Goal: Communication & Community: Participate in discussion

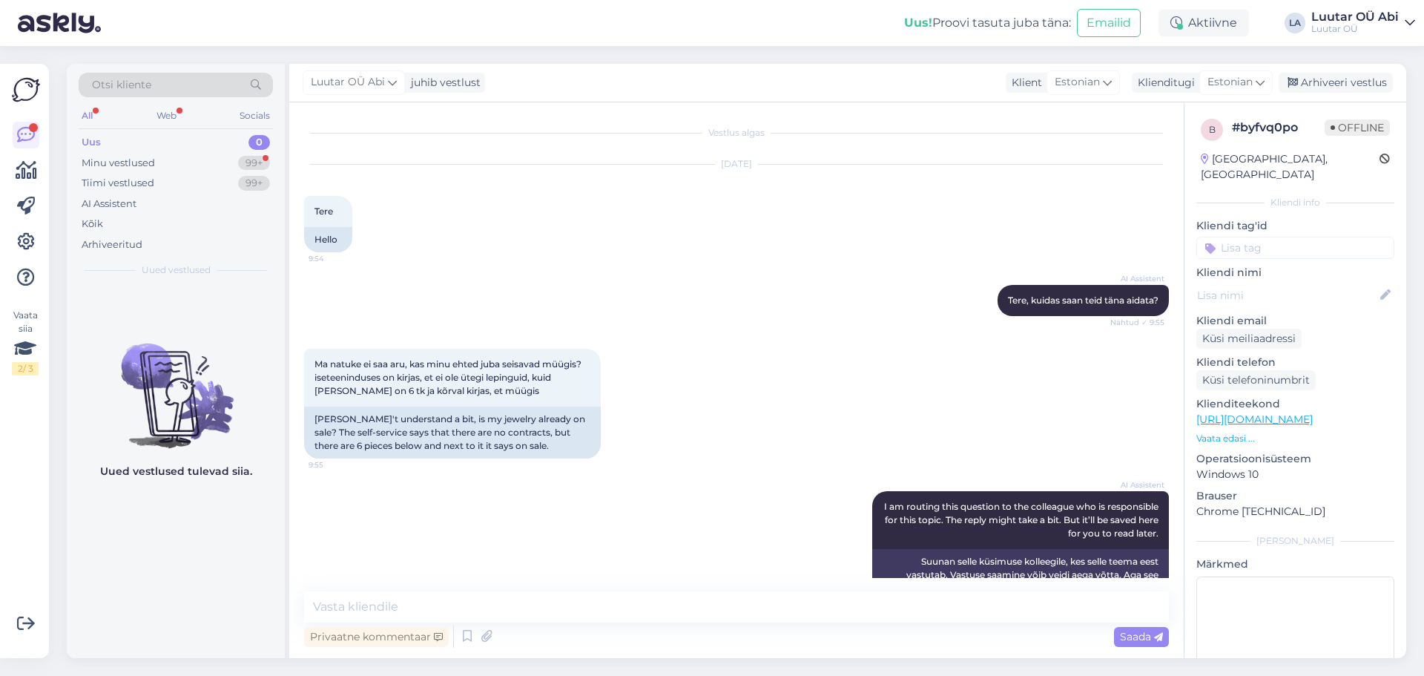
scroll to position [1049, 0]
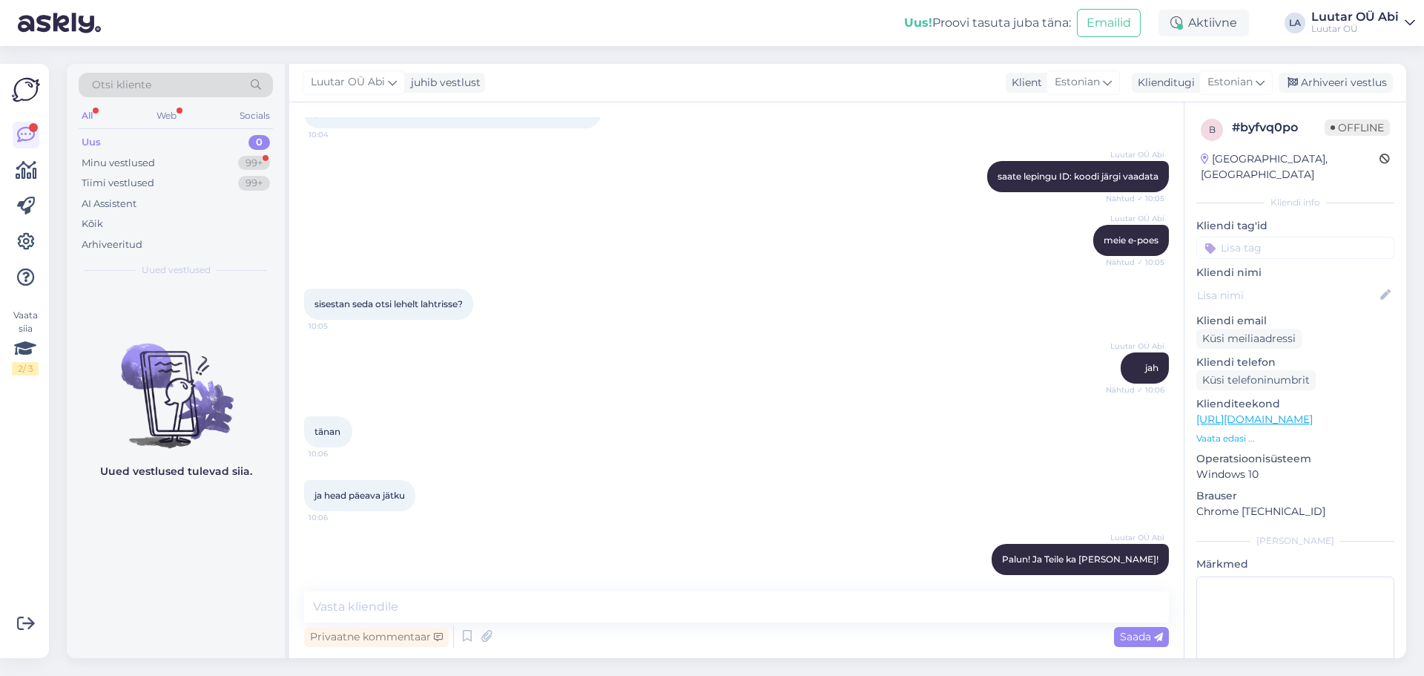
drag, startPoint x: 594, startPoint y: 485, endPoint x: 353, endPoint y: 269, distance: 323.6
click at [593, 483] on div "ja head päeava jätku 10:06" at bounding box center [736, 496] width 865 height 64
click at [214, 162] on div "Minu vestlused 99+" at bounding box center [176, 163] width 194 height 21
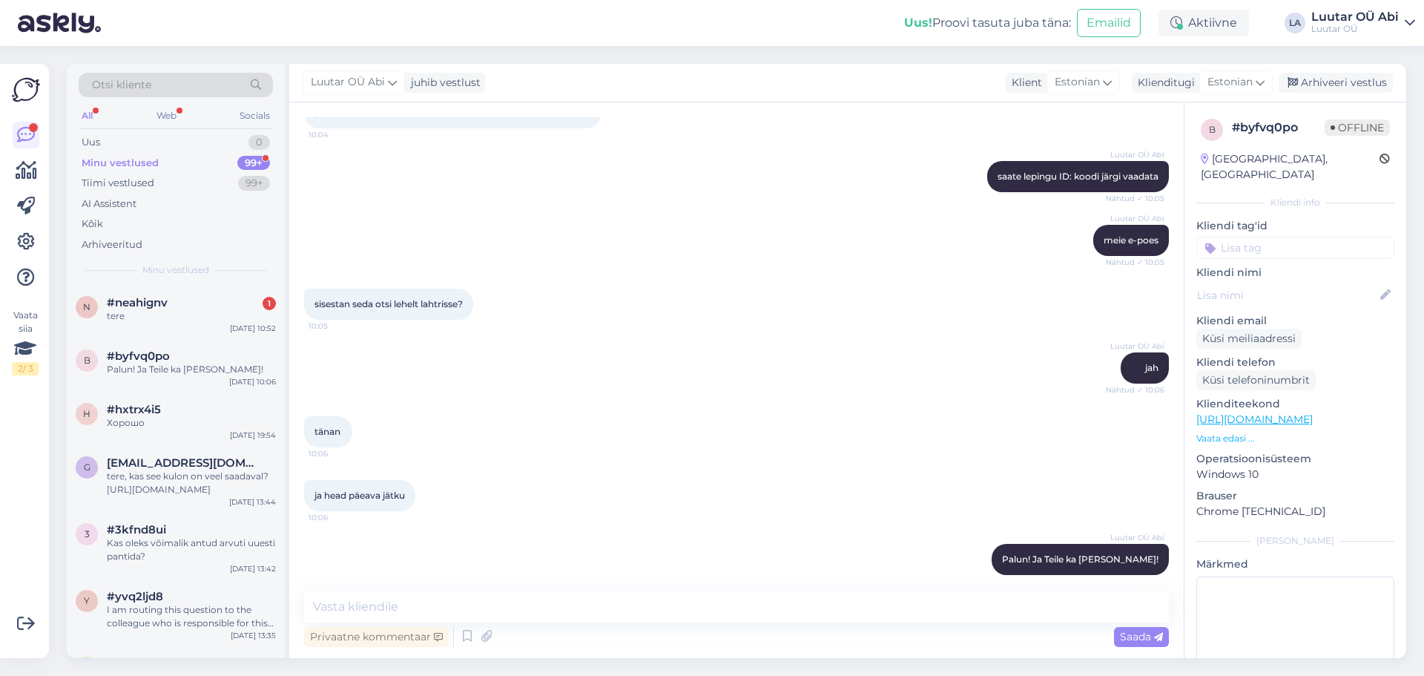
click at [224, 281] on div "Otsi kliente All Web Socials Uus 0 Minu vestlused 99+ Tiimi vestlused 99+ AI As…" at bounding box center [176, 175] width 218 height 222
click at [231, 303] on div "#neahignv 1" at bounding box center [191, 302] width 169 height 13
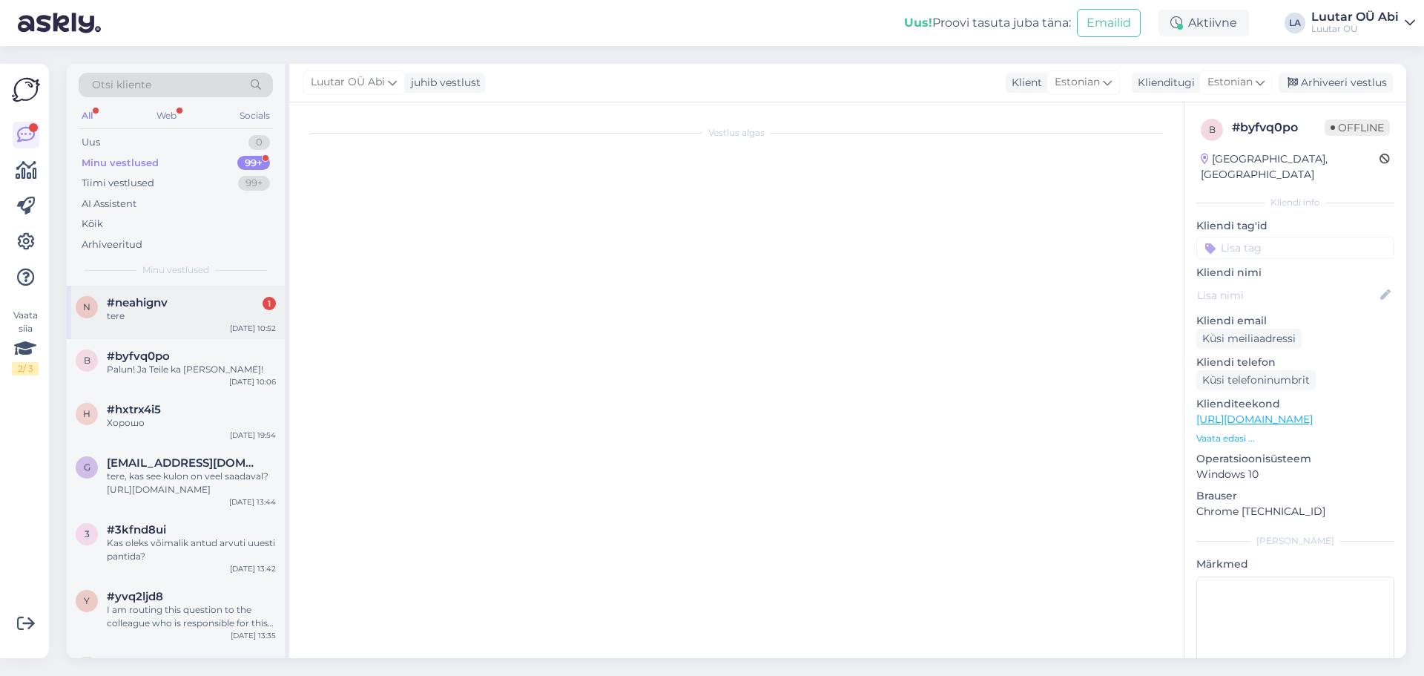
scroll to position [8267, 0]
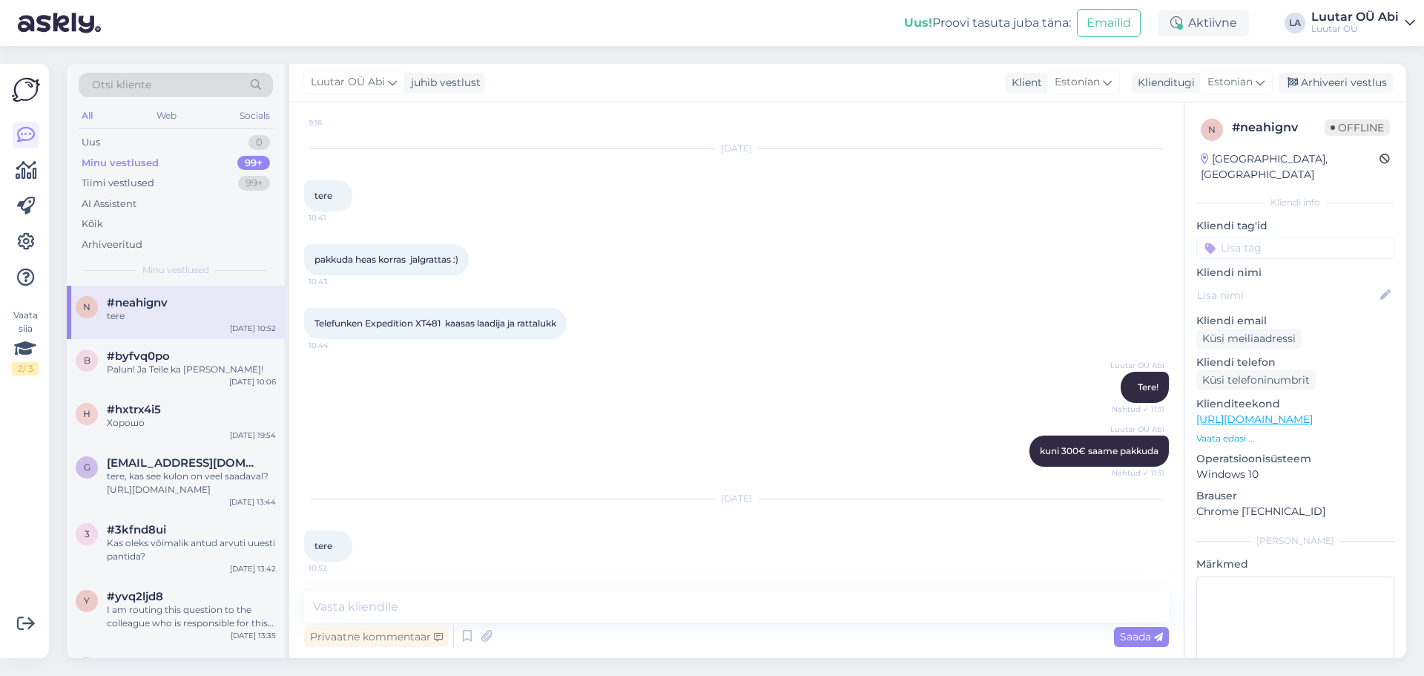
click at [739, 400] on div "Luutar OÜ Abi Tere! Nähtud ✓ 11:11" at bounding box center [736, 387] width 865 height 64
click at [574, 607] on textarea at bounding box center [736, 606] width 865 height 31
type textarea "Tere!"
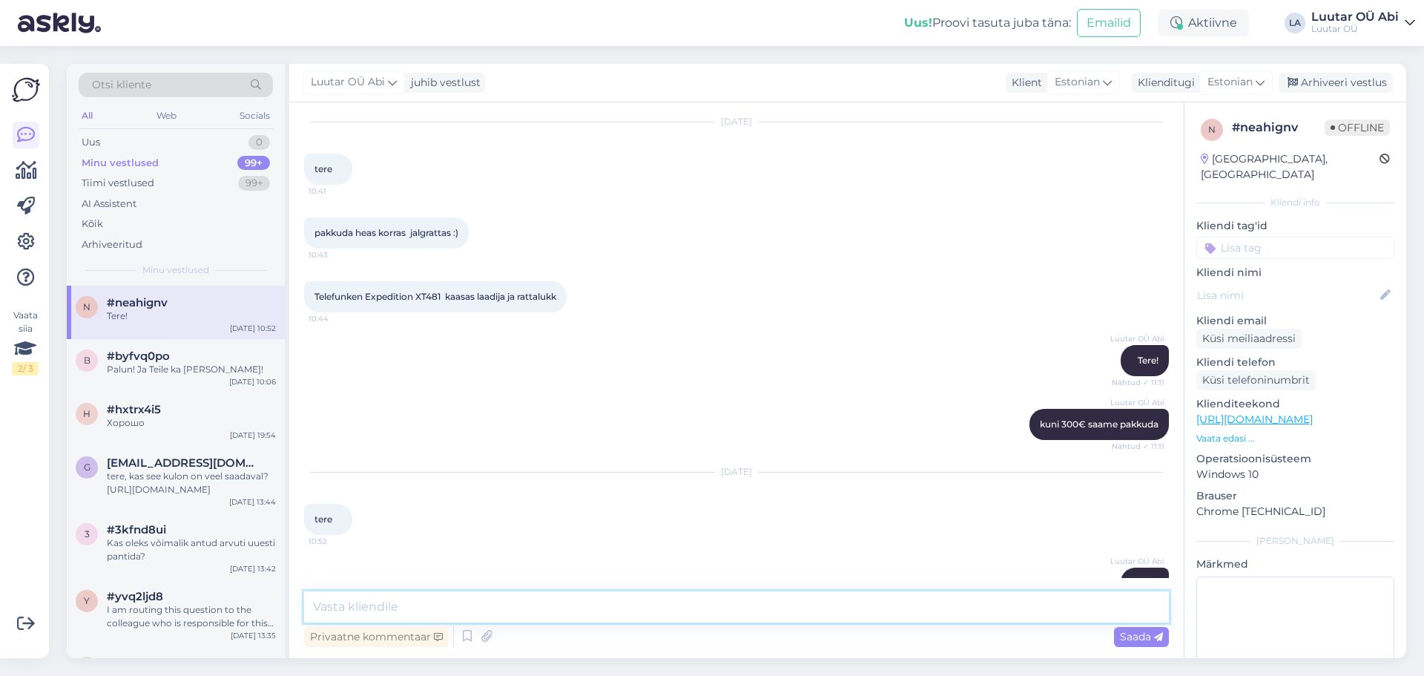
scroll to position [8331, 0]
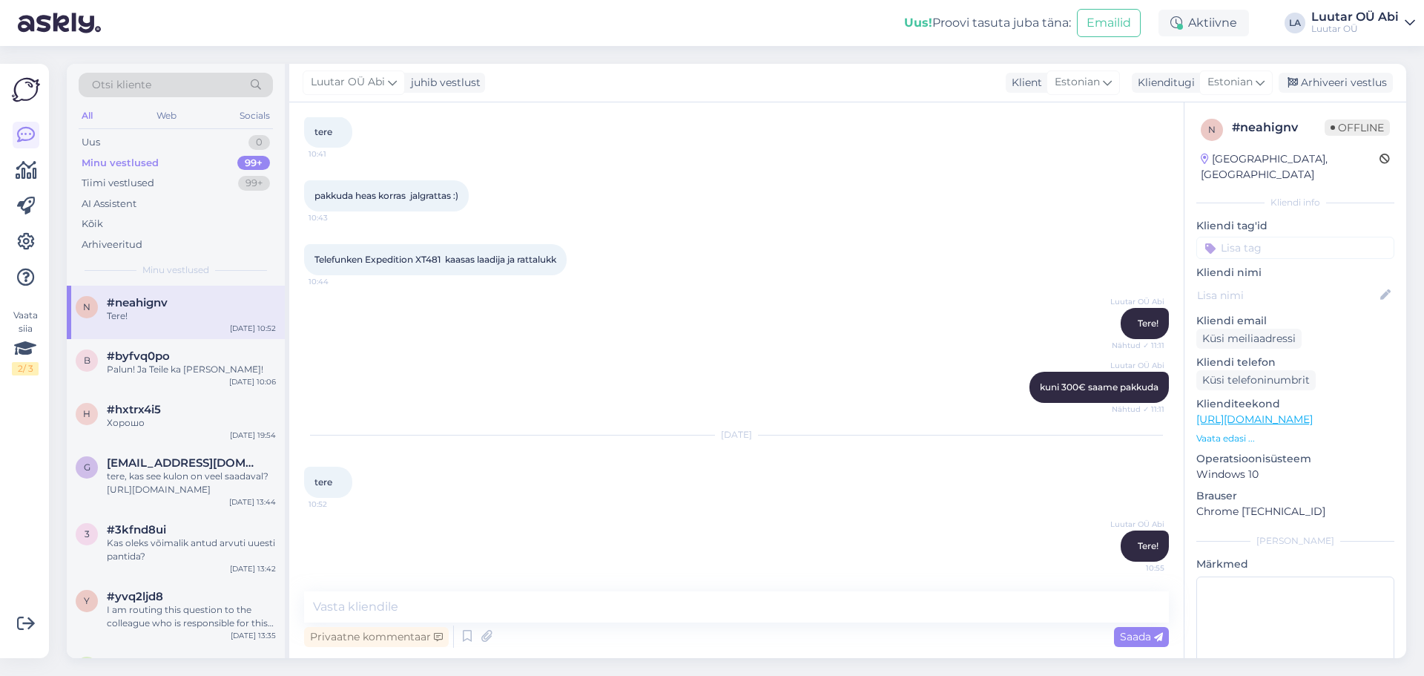
click at [792, 248] on div "Telefunken Expedition XT481 kaasas laadija ja rattalukk 10:44" at bounding box center [736, 260] width 865 height 64
click at [640, 316] on div "Luutar OÜ Abi Tere! Nähtud ✓ 11:11" at bounding box center [736, 323] width 865 height 64
click at [774, 171] on div "pakkuda heas korras jalgrattas :) 10:43" at bounding box center [736, 196] width 865 height 64
click at [196, 191] on div "Tiimi vestlused 99+" at bounding box center [176, 183] width 194 height 21
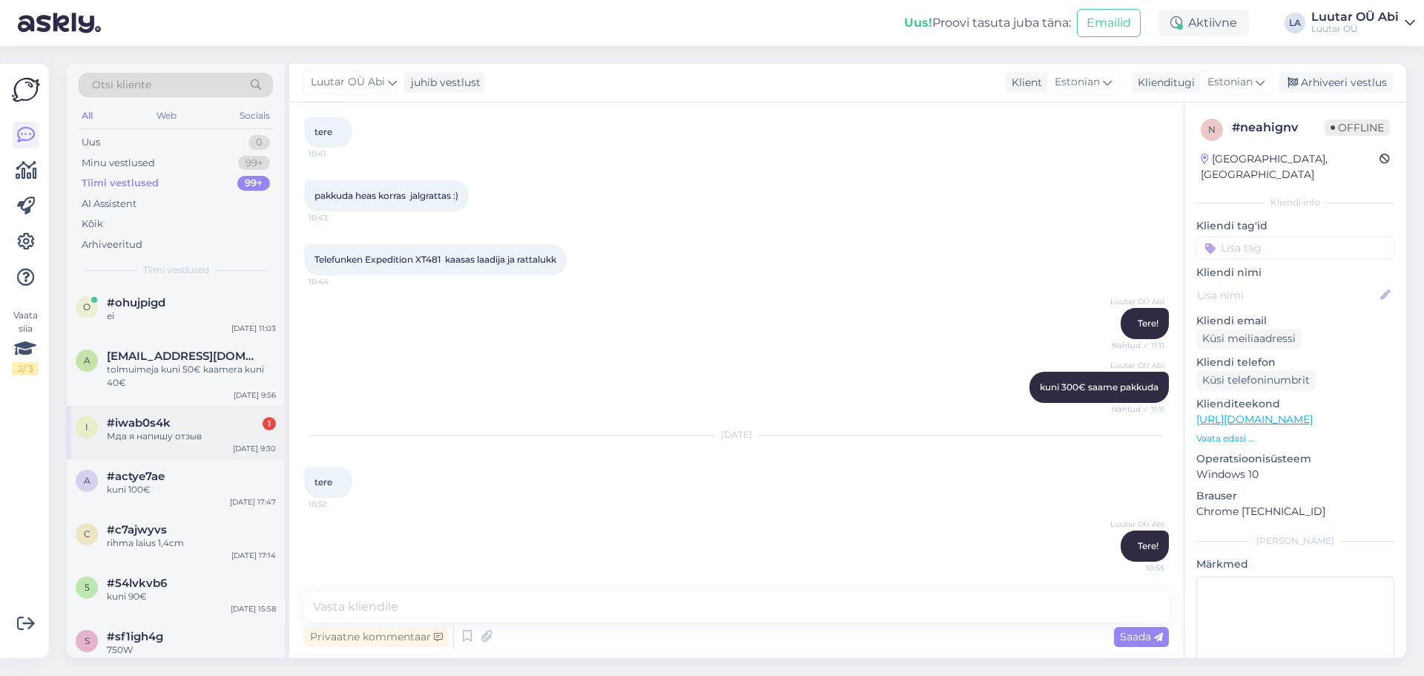
click at [205, 407] on div "i #iwab0s4k 1 Мда я напишу отзыв [DATE] 9:30" at bounding box center [176, 432] width 218 height 53
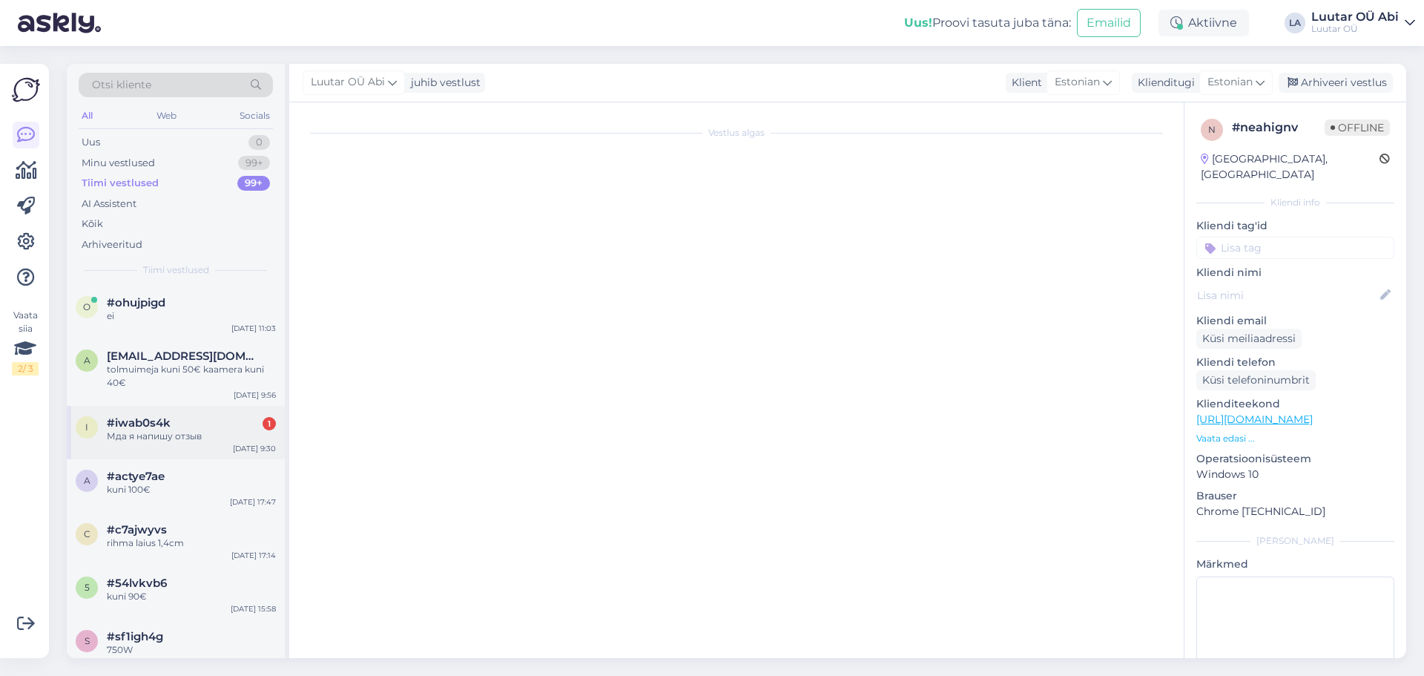
scroll to position [352, 0]
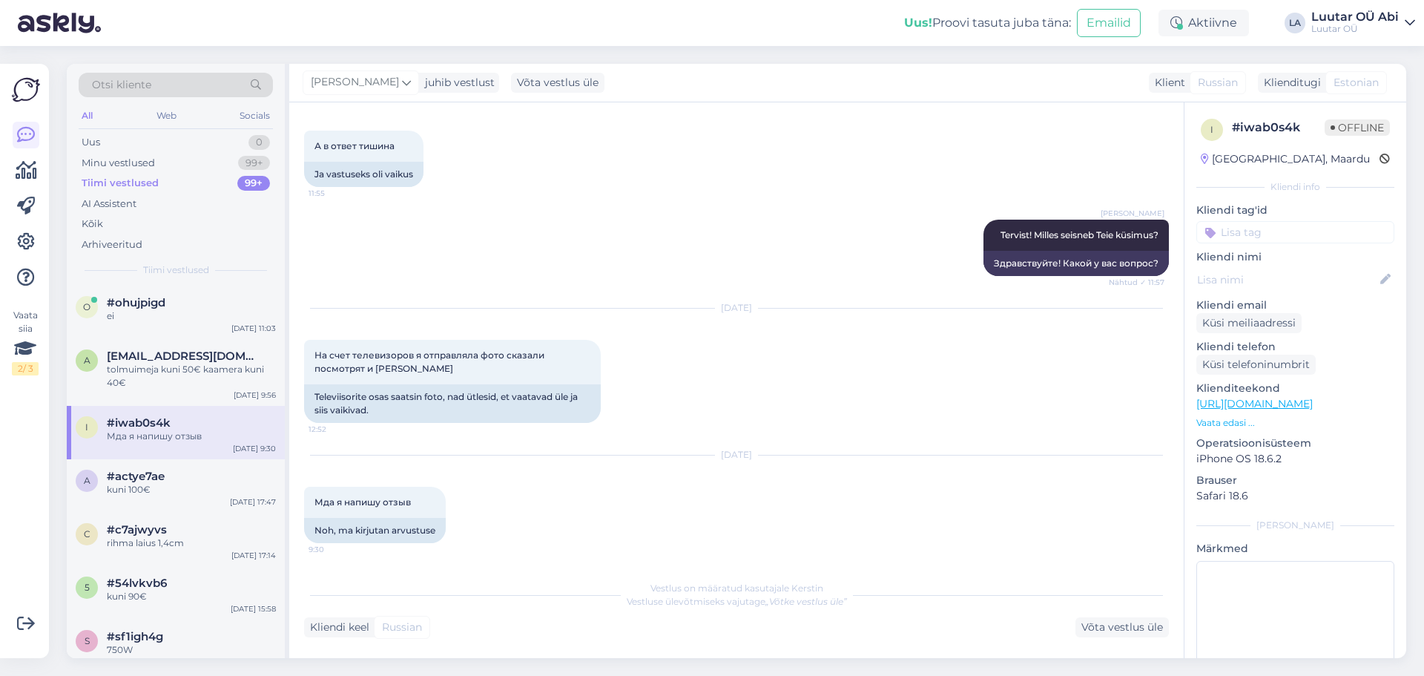
click at [736, 190] on div "[DATE] А в ответ тишина 11:55 Ja vastuseks oli vaikus" at bounding box center [736, 143] width 865 height 120
